Goal: Information Seeking & Learning: Learn about a topic

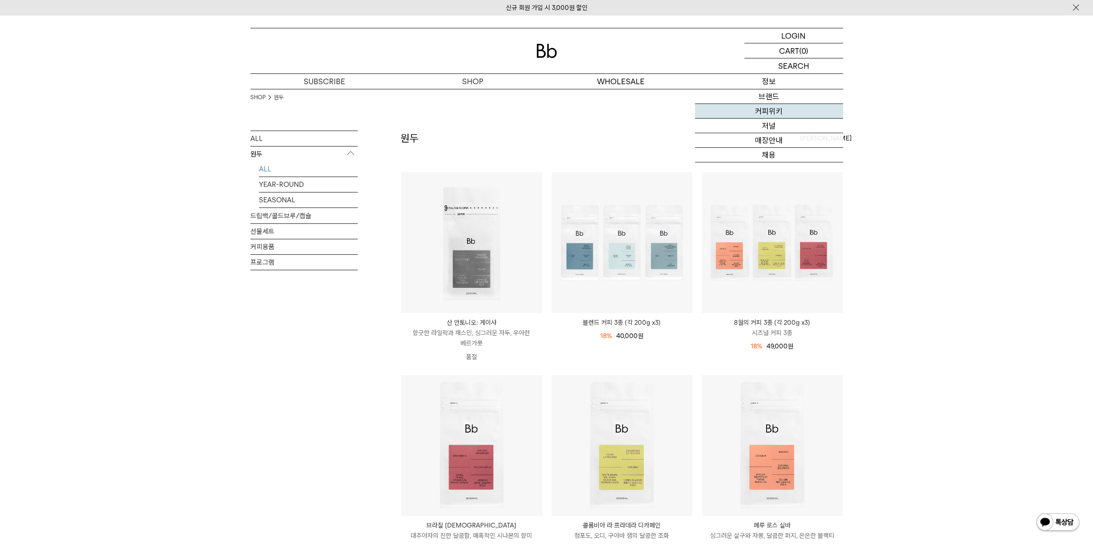
click at [780, 112] on link "커피위키" at bounding box center [769, 111] width 148 height 15
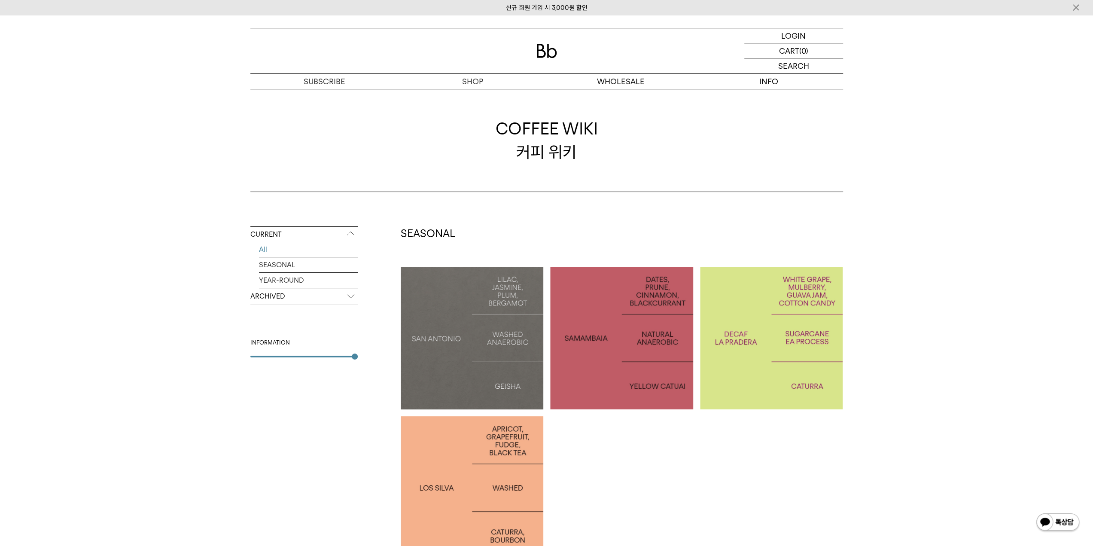
click at [762, 339] on p "COLOMBIA LA PRADERA DECAF" at bounding box center [771, 337] width 143 height 25
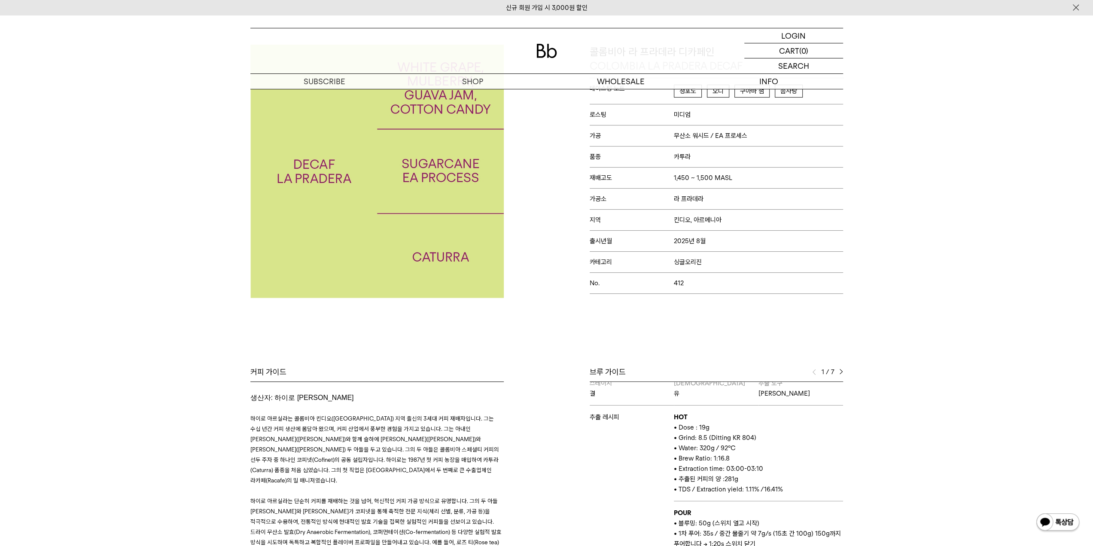
scroll to position [172, 0]
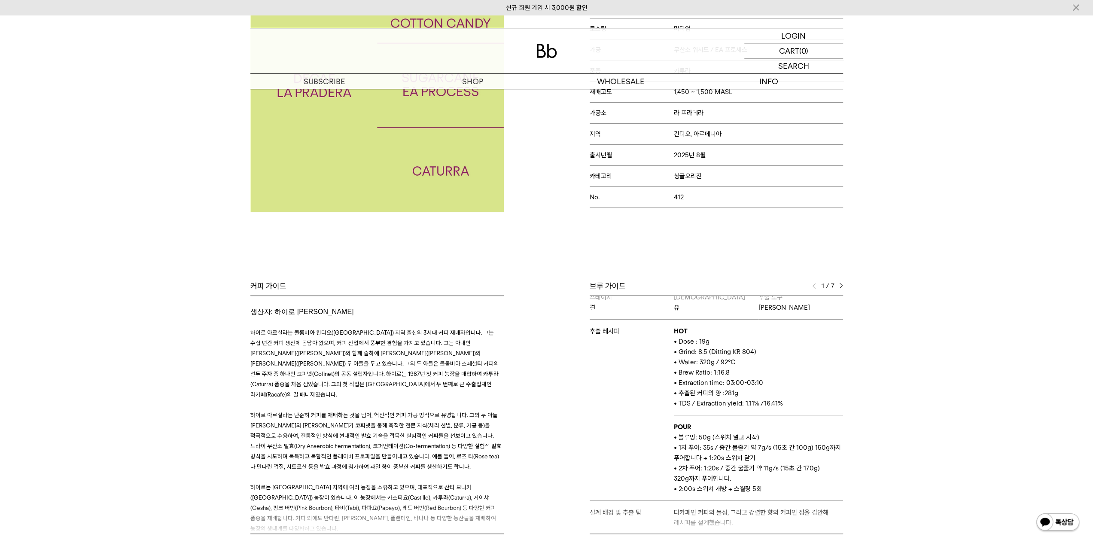
click at [842, 286] on img at bounding box center [841, 286] width 4 height 6
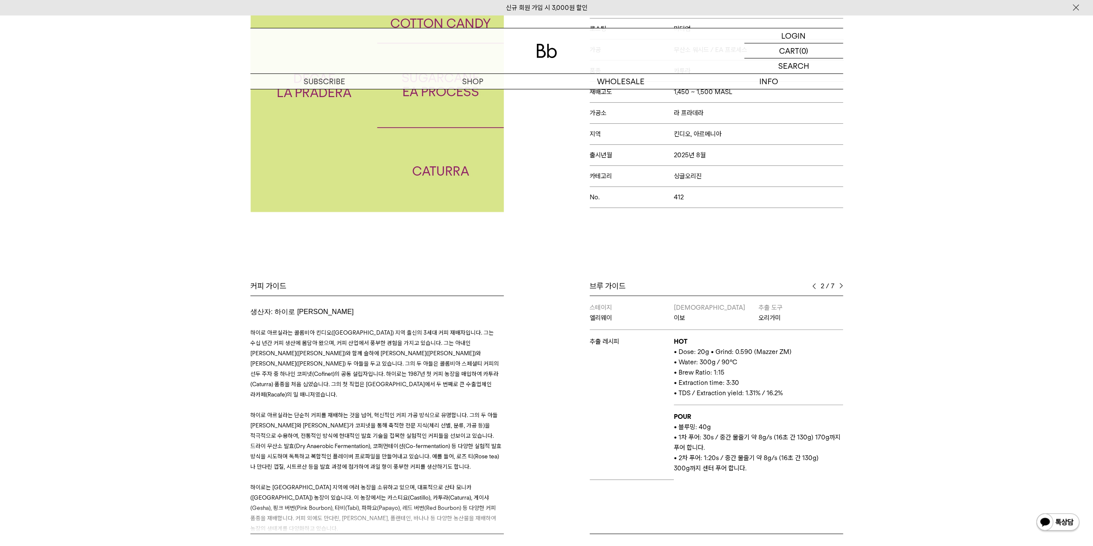
click at [842, 286] on img at bounding box center [841, 286] width 4 height 6
click at [811, 286] on div "브루 가이드" at bounding box center [716, 286] width 253 height 10
click at [815, 286] on img at bounding box center [814, 286] width 4 height 6
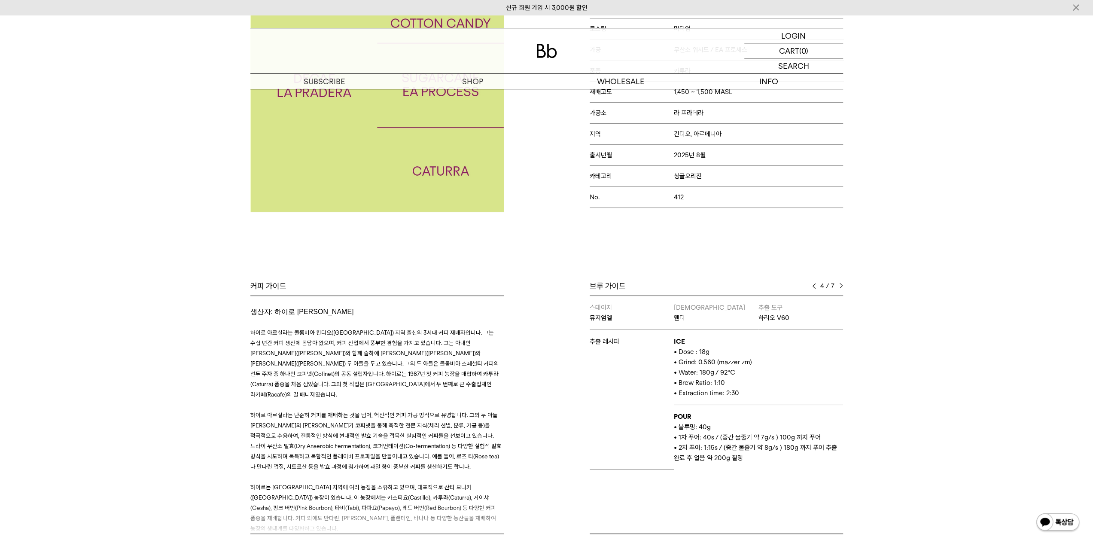
scroll to position [258, 0]
